Goal: Transaction & Acquisition: Purchase product/service

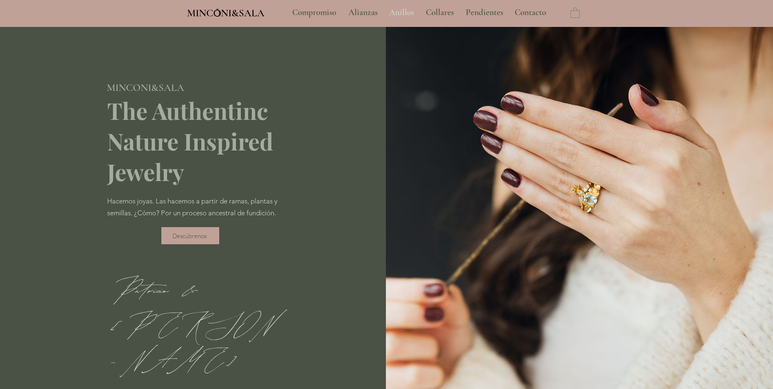
type input "**********"
select select "**********"
click at [403, 13] on p "Anillos" at bounding box center [401, 12] width 33 height 20
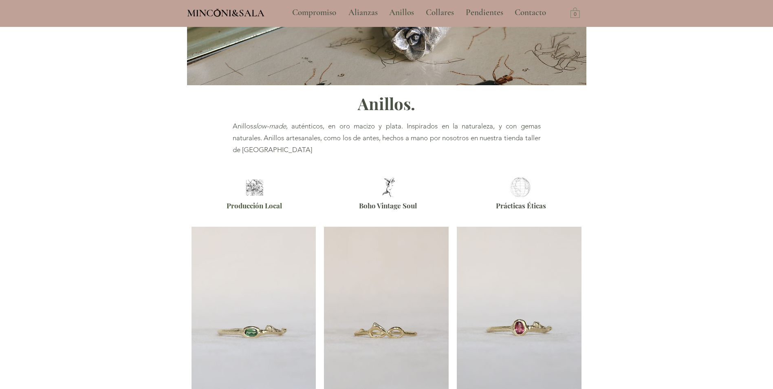
scroll to position [121, 0]
click at [253, 191] on img at bounding box center [255, 186] width 22 height 16
click at [252, 207] on span "Producción Local" at bounding box center [253, 204] width 55 height 9
click at [387, 184] on img at bounding box center [388, 186] width 25 height 19
drag, startPoint x: 380, startPoint y: 212, endPoint x: 448, endPoint y: 193, distance: 70.8
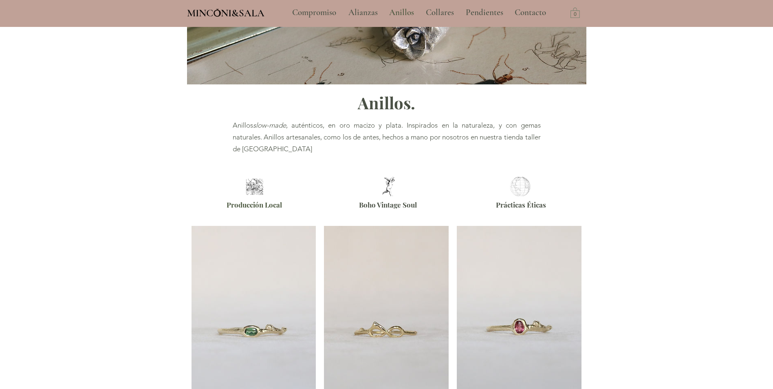
click at [380, 213] on div at bounding box center [389, 196] width 132 height 49
click at [534, 196] on div at bounding box center [521, 196] width 132 height 49
click at [532, 198] on span "Prácticas Éticas" at bounding box center [521, 202] width 50 height 13
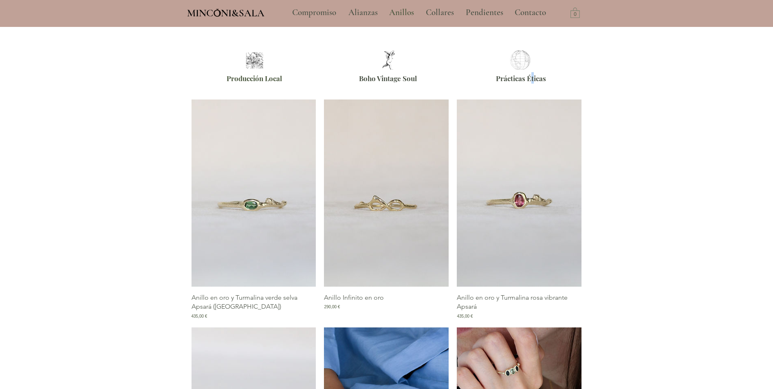
scroll to position [244, 0]
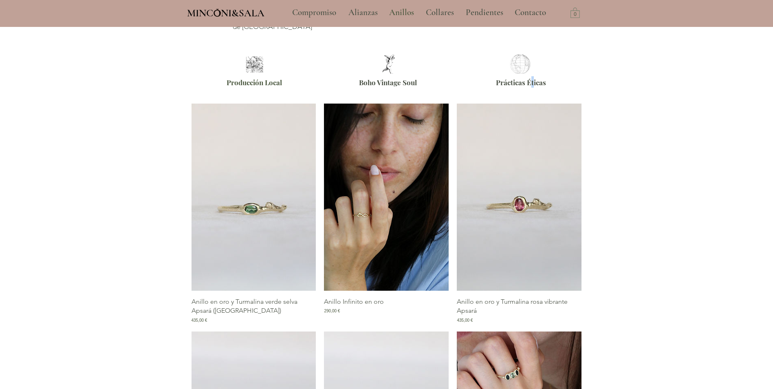
click at [367, 215] on img "Galería de Anillo Infinito en oro" at bounding box center [386, 196] width 125 height 187
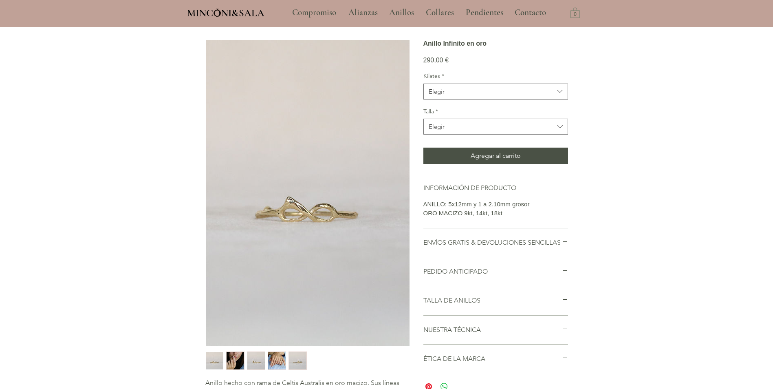
scroll to position [81, 0]
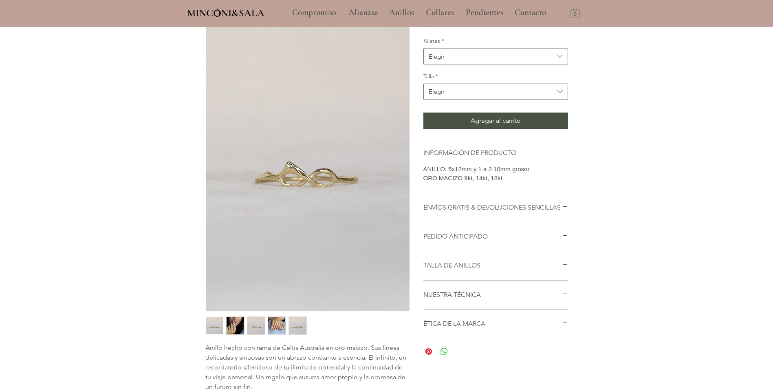
click at [287, 168] on img "main content" at bounding box center [308, 157] width 204 height 305
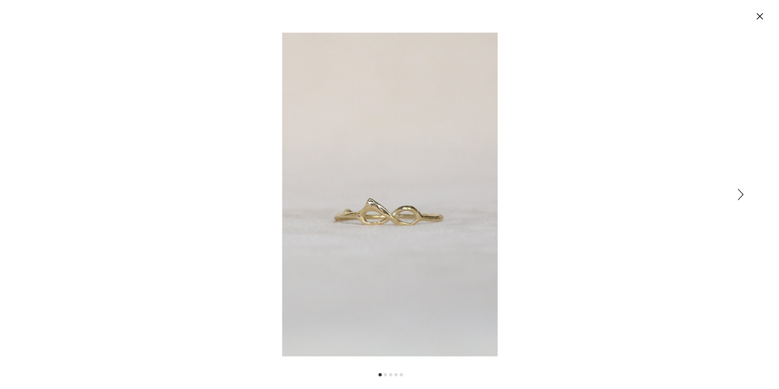
scroll to position [0, 0]
click at [374, 211] on img "Expanded image viewer" at bounding box center [389, 194] width 215 height 323
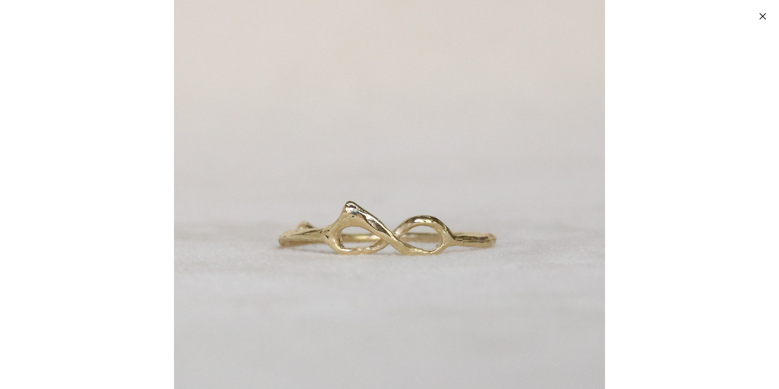
click at [419, 204] on img "Expanded image viewer" at bounding box center [389, 193] width 431 height 647
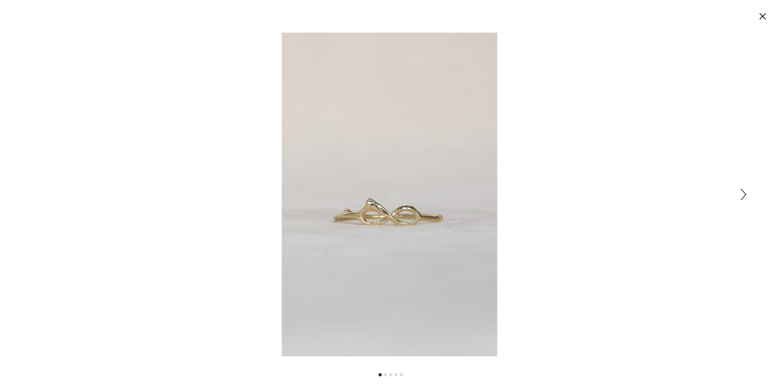
click at [741, 197] on icon "Siguiente" at bounding box center [744, 194] width 6 height 11
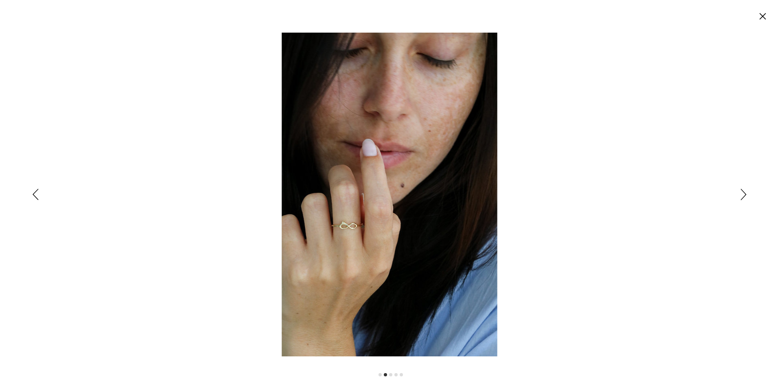
click at [741, 197] on icon "Siguiente" at bounding box center [744, 194] width 6 height 11
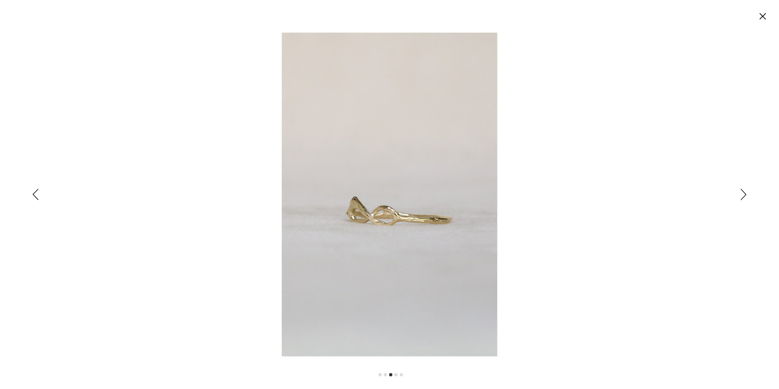
click at [741, 197] on icon "Siguiente" at bounding box center [744, 194] width 6 height 11
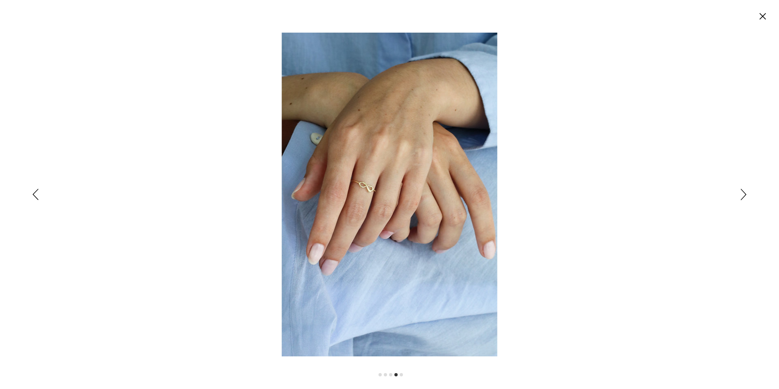
click at [741, 197] on icon "Siguiente" at bounding box center [744, 194] width 6 height 11
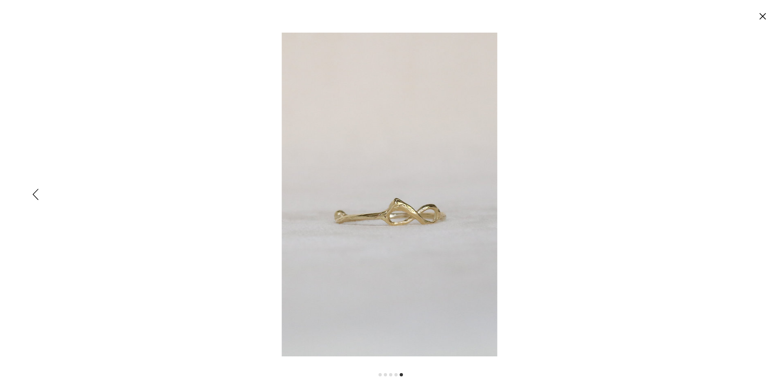
click at [741, 197] on div "Expanded image viewer" at bounding box center [389, 194] width 779 height 389
click at [763, 13] on circle "Cerrar" at bounding box center [762, 16] width 13 height 13
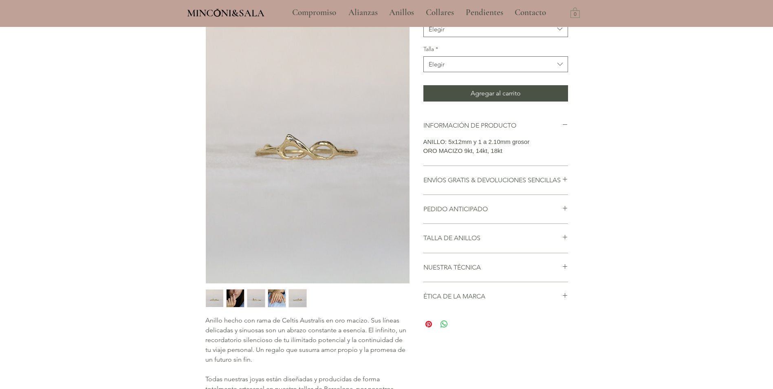
scroll to position [108, 0]
click at [487, 155] on p "ORO MACIZO 9kt, 14kt, 18kt" at bounding box center [495, 151] width 145 height 9
click at [481, 156] on p "ORO MACIZO 9kt, 14kt, 18kt" at bounding box center [495, 151] width 145 height 9
click at [516, 130] on h2 "INFORMACIÓN DE PRODUCTO" at bounding box center [492, 125] width 138 height 9
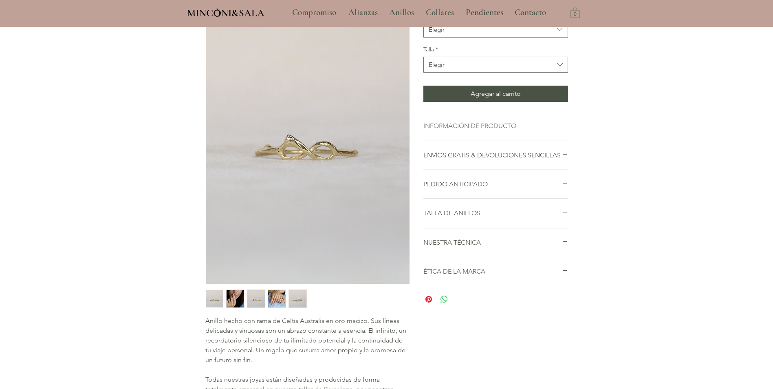
click at [497, 130] on h2 "INFORMACIÓN DE PRODUCTO" at bounding box center [492, 125] width 138 height 9
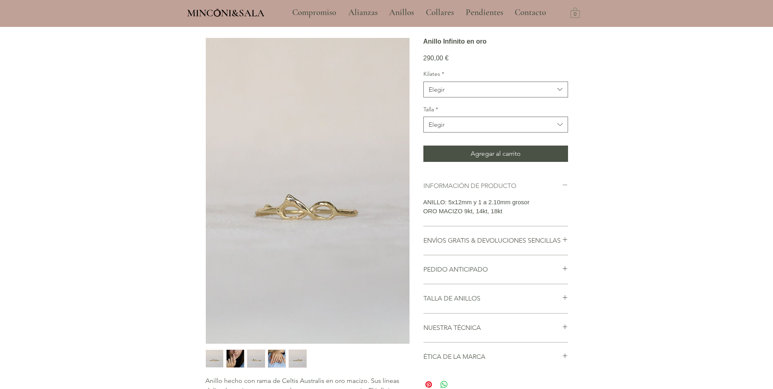
scroll to position [47, 0]
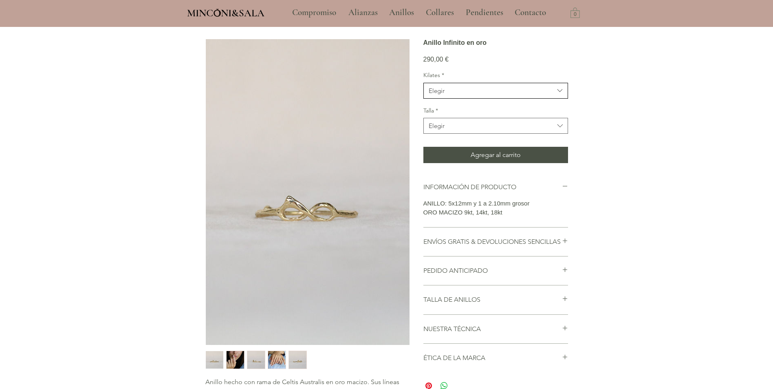
click at [560, 95] on icon "Kilates" at bounding box center [559, 90] width 9 height 9
click at [444, 146] on span "18kt" at bounding box center [496, 141] width 134 height 9
click at [564, 130] on icon "Talla" at bounding box center [559, 125] width 9 height 9
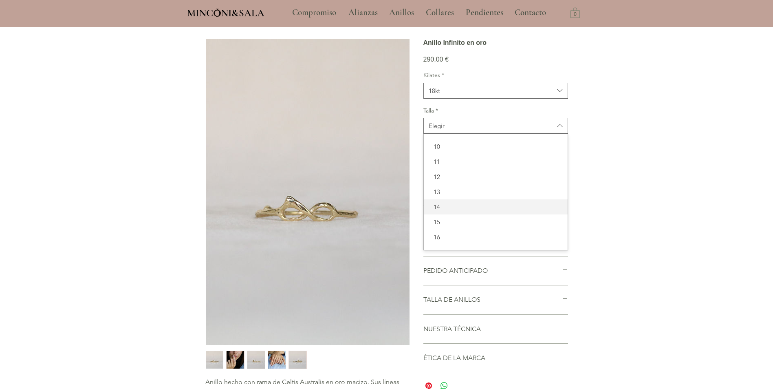
click at [442, 211] on span "14" at bounding box center [496, 206] width 134 height 9
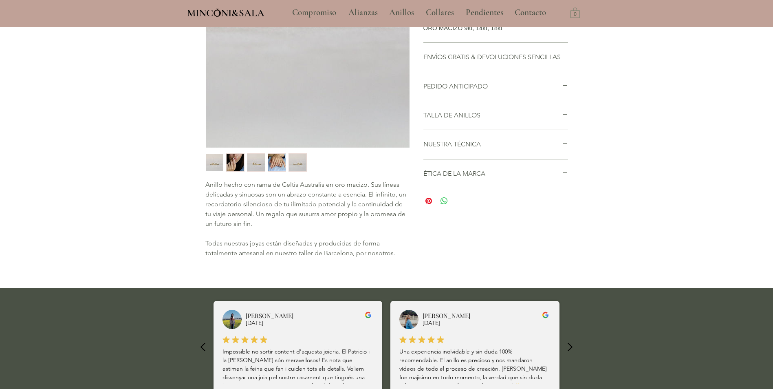
scroll to position [0, 0]
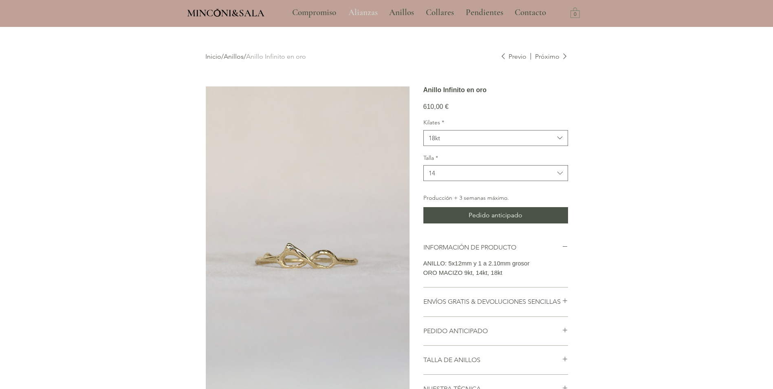
click at [356, 10] on p "Alianzas" at bounding box center [362, 12] width 37 height 20
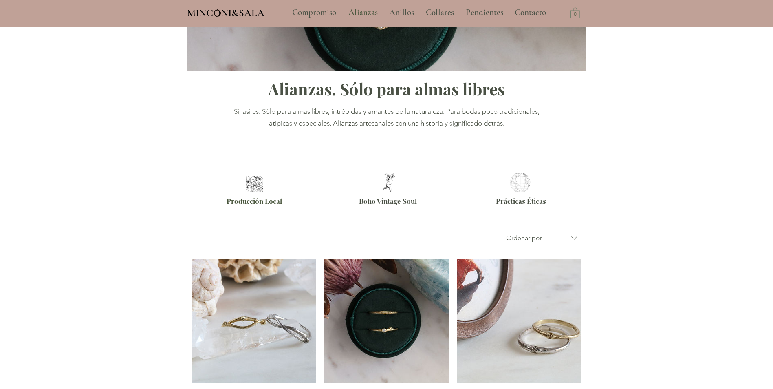
scroll to position [122, 0]
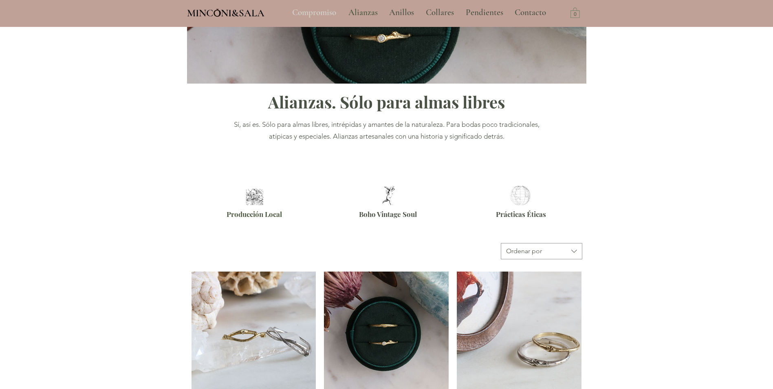
click at [317, 13] on p "Compromiso" at bounding box center [314, 12] width 52 height 20
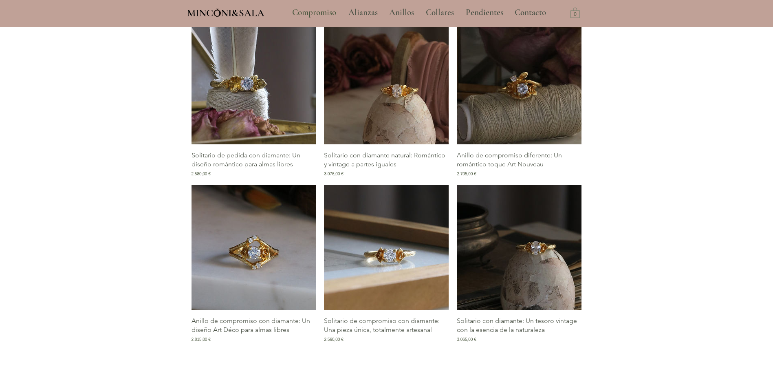
scroll to position [1100, 0]
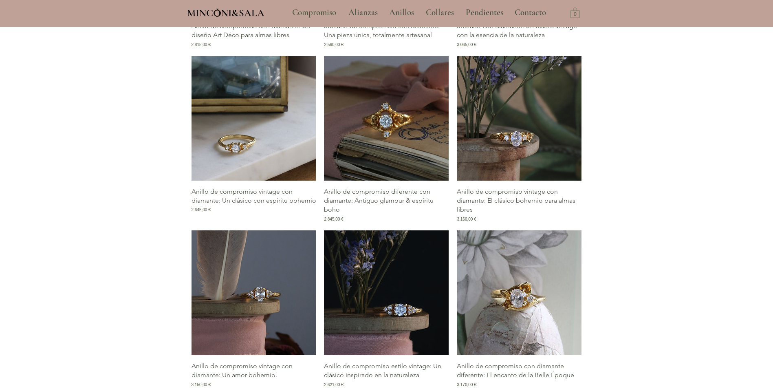
scroll to position [1141, 0]
